Goal: Transaction & Acquisition: Purchase product/service

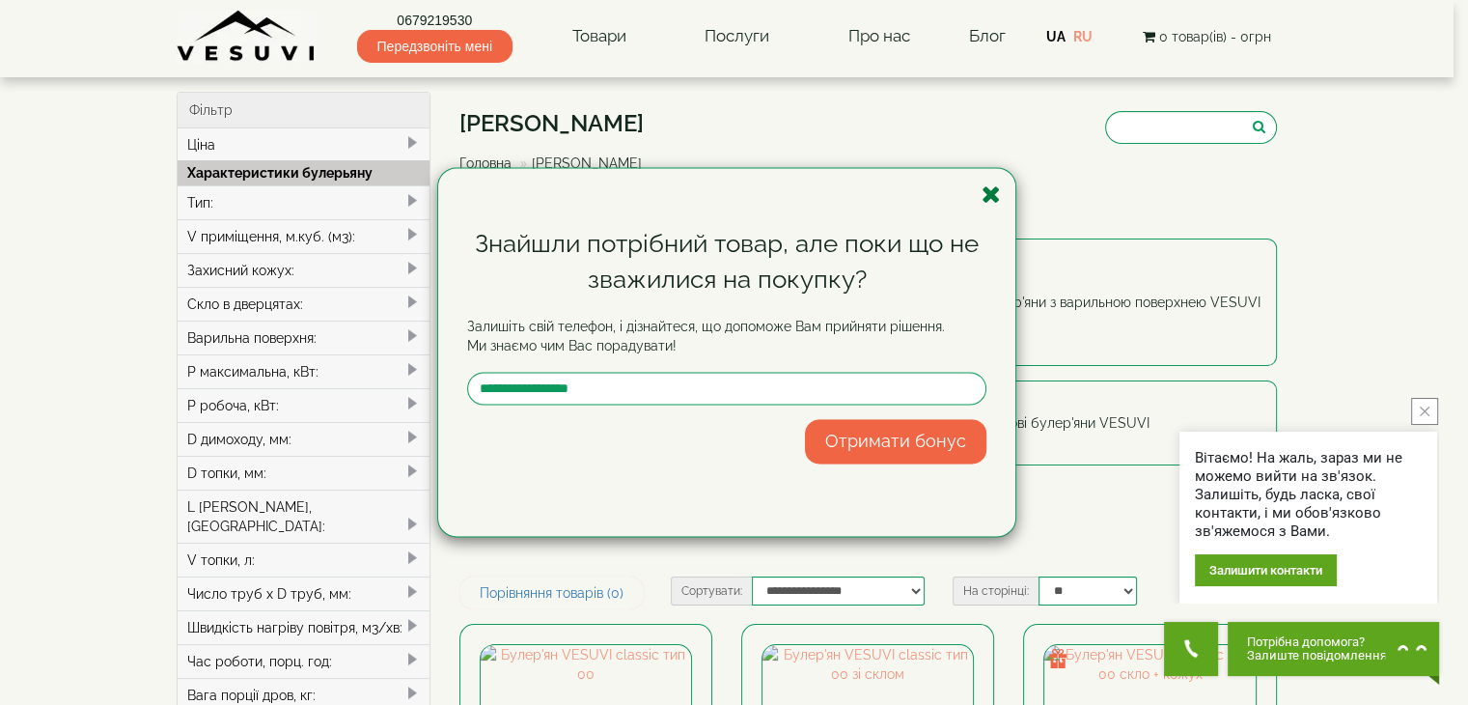
click at [986, 189] on icon "button" at bounding box center [991, 194] width 19 height 24
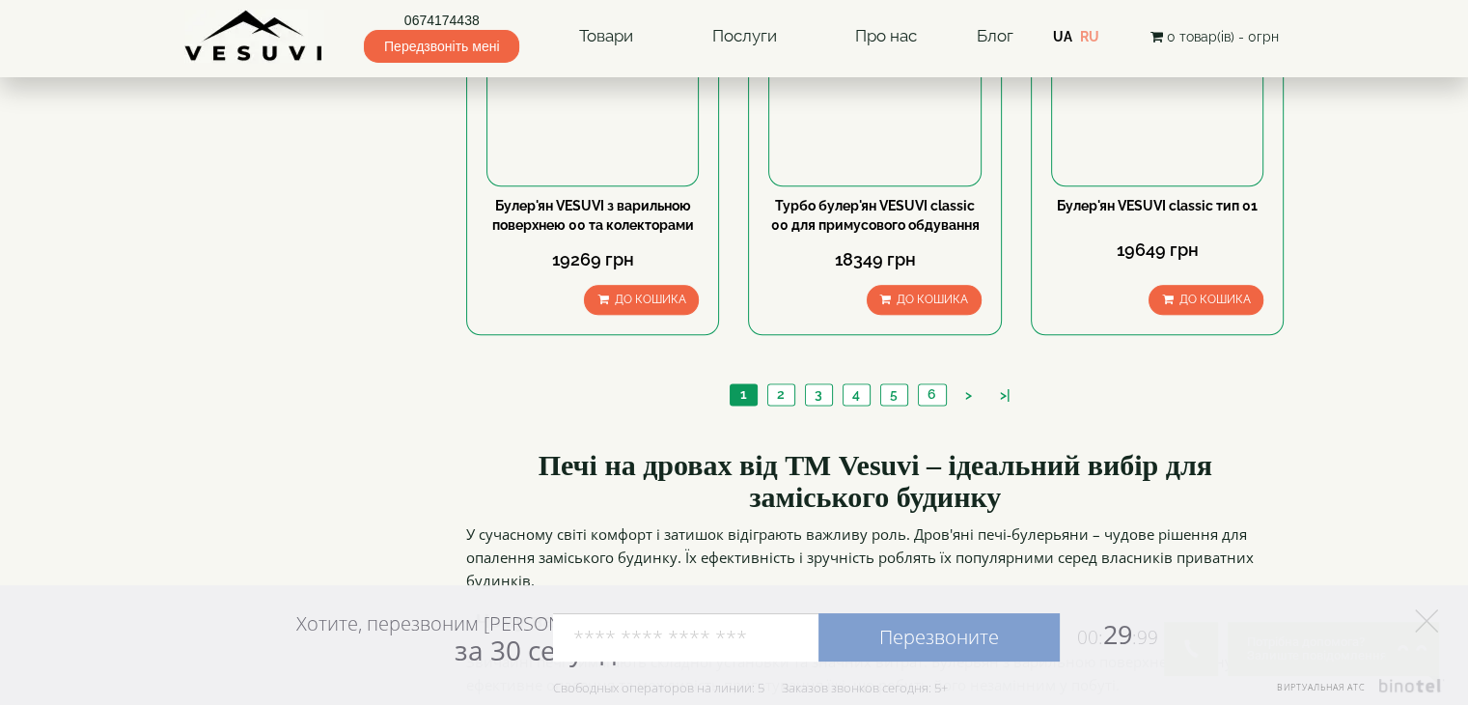
scroll to position [2413, 0]
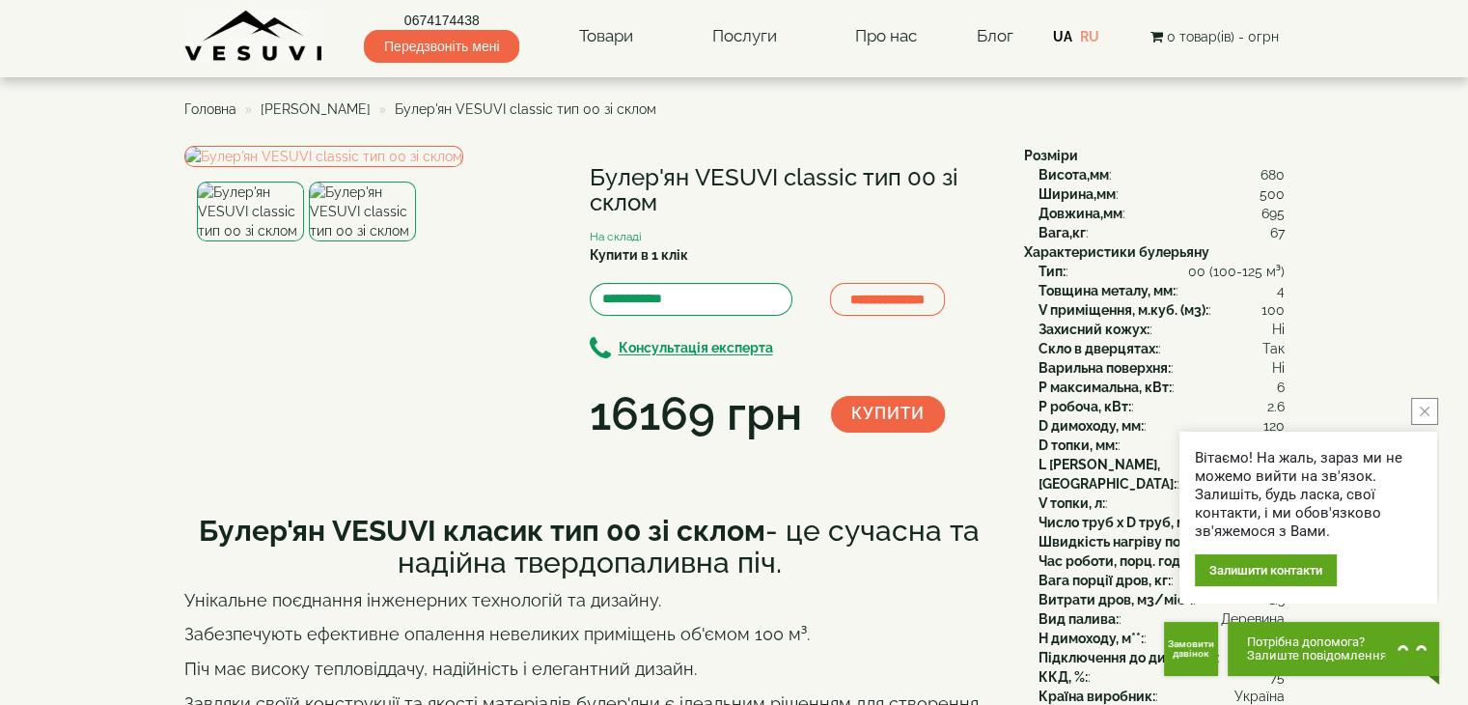
click at [1425, 403] on button "close button" at bounding box center [1424, 411] width 27 height 27
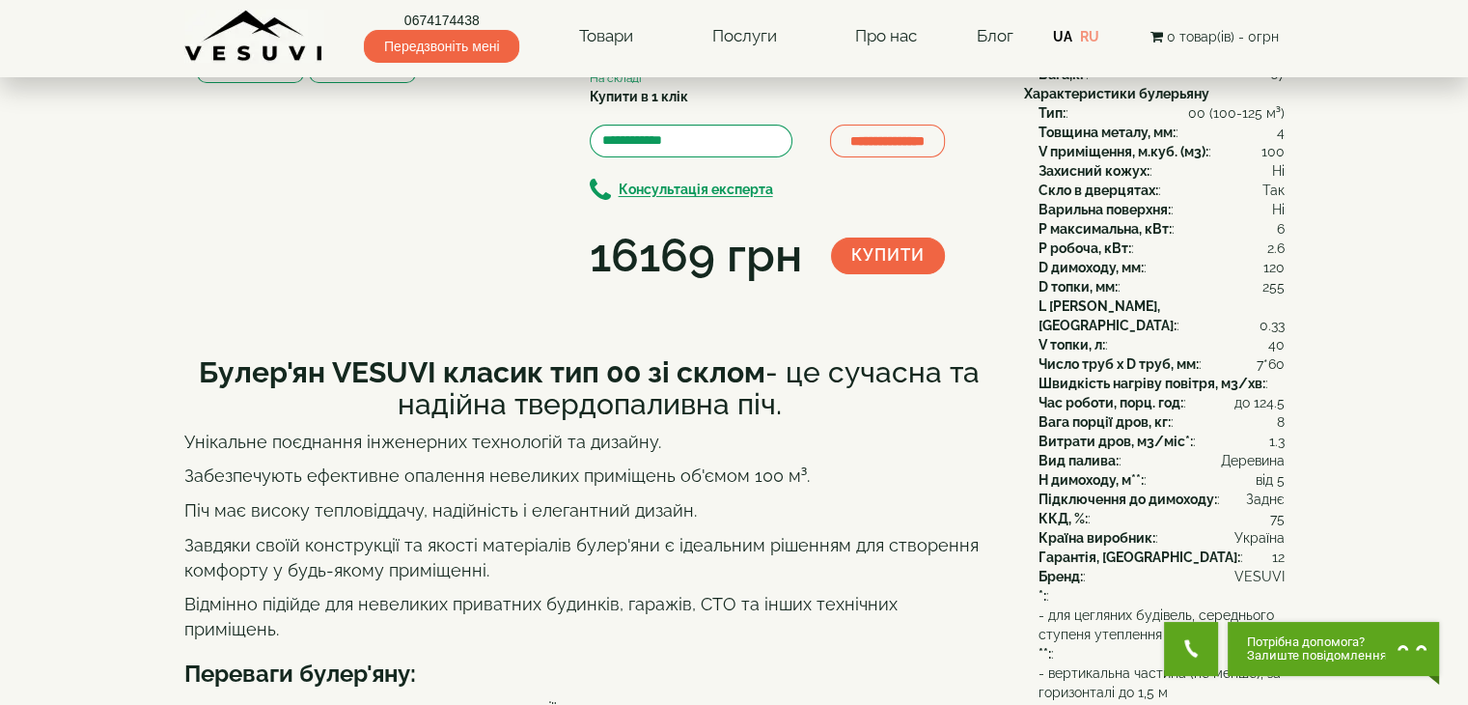
scroll to position [193, 0]
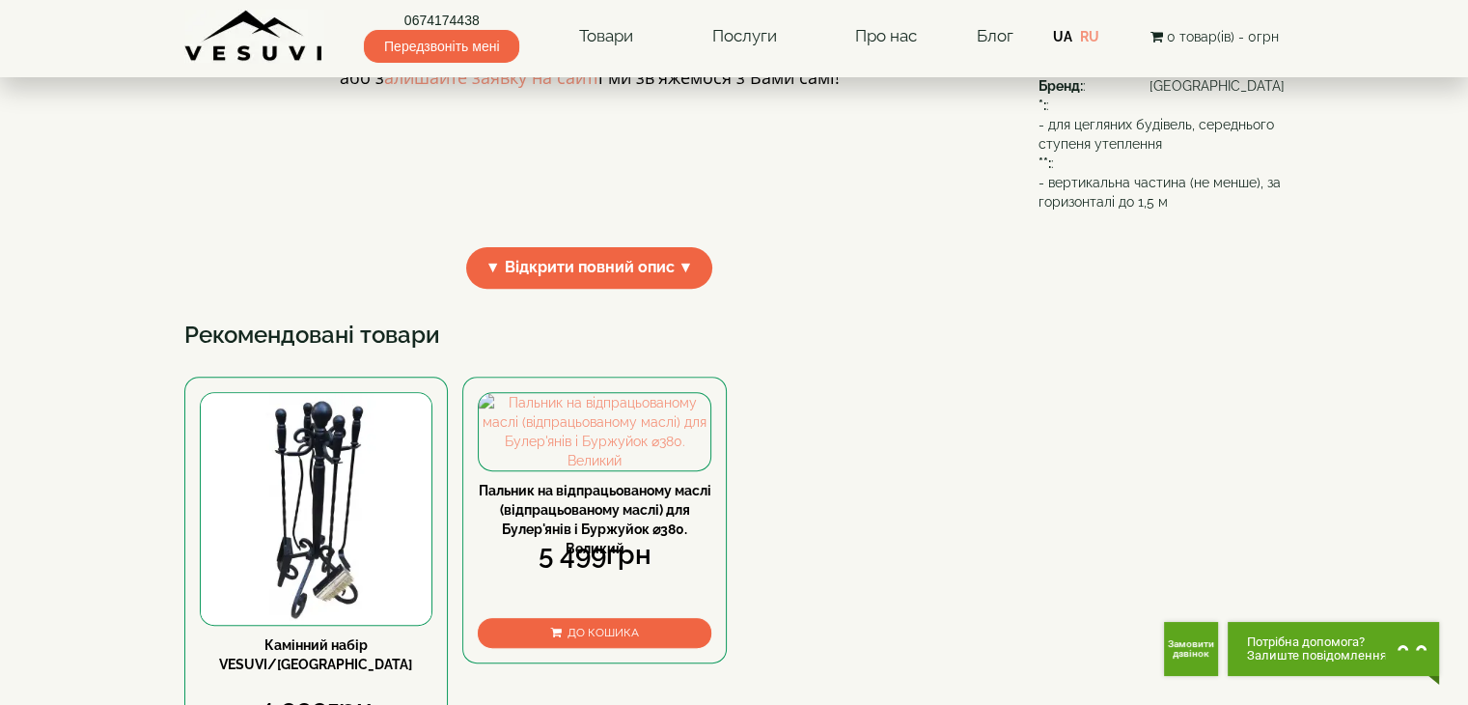
scroll to position [676, 0]
